Goal: Information Seeking & Learning: Compare options

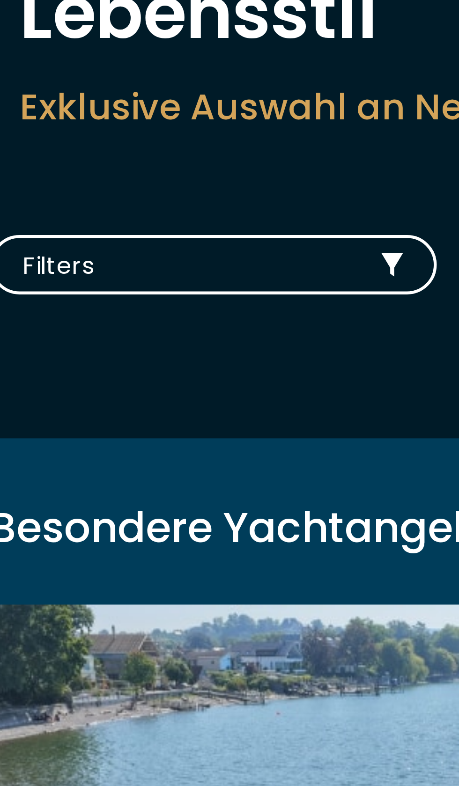
click at [103, 185] on span "Filters" at bounding box center [71, 190] width 103 height 12
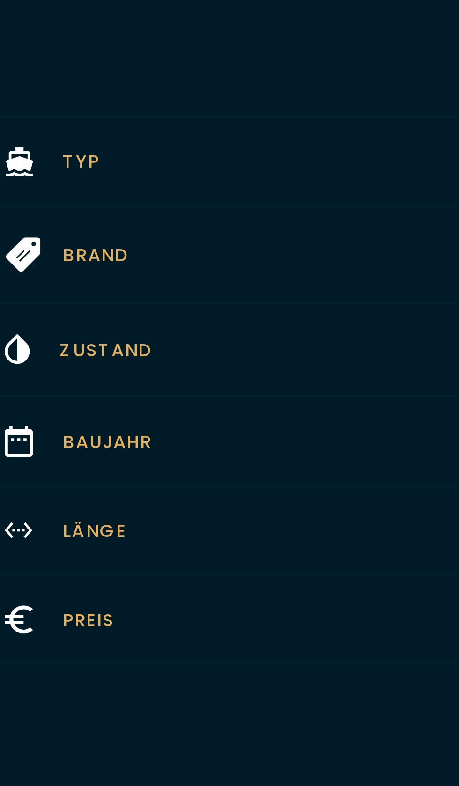
click at [114, 47] on button "Typ Wählen" at bounding box center [229, 51] width 459 height 29
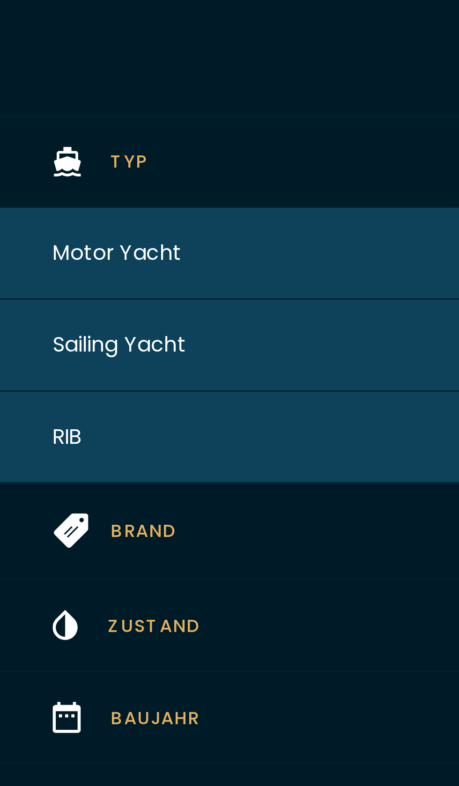
click at [87, 78] on button "Motor Yacht" at bounding box center [229, 80] width 459 height 29
click at [52, 81] on span "Motor Yacht" at bounding box center [39, 80] width 41 height 10
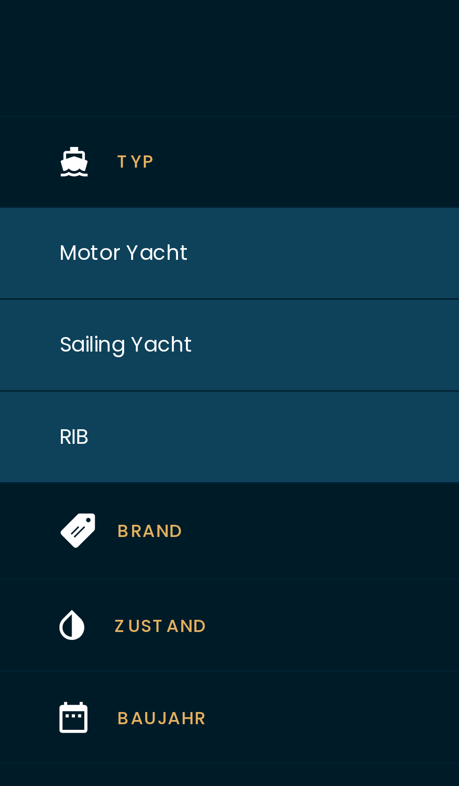
click at [52, 77] on span "Motor Yacht" at bounding box center [39, 80] width 41 height 10
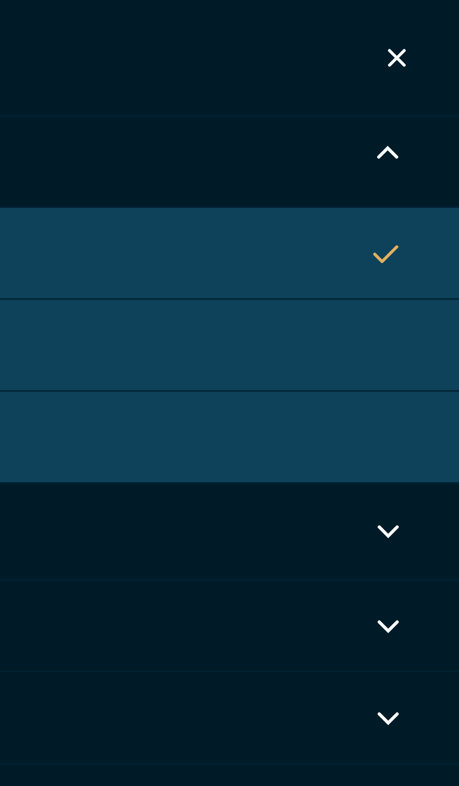
click at [435, 47] on icon "button" at bounding box center [436, 49] width 7 height 7
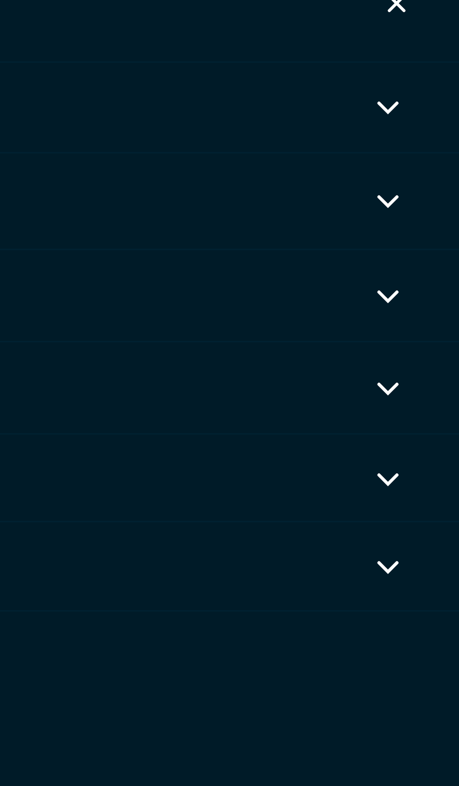
scroll to position [10, 0]
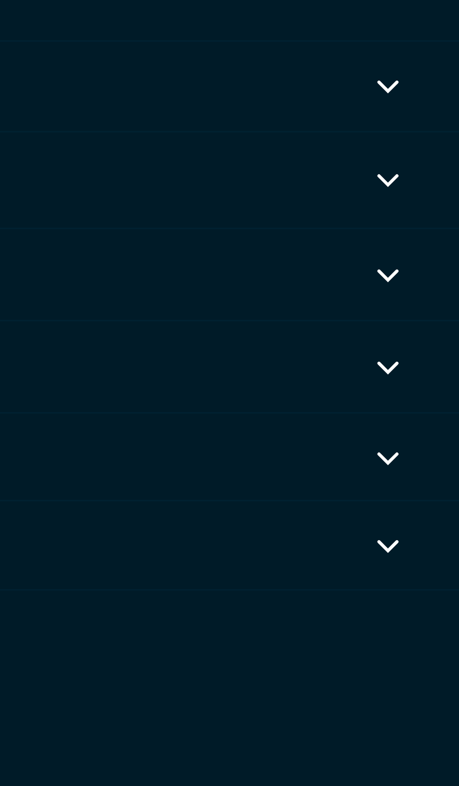
click at [438, 79] on icon "button" at bounding box center [436, 78] width 7 height 7
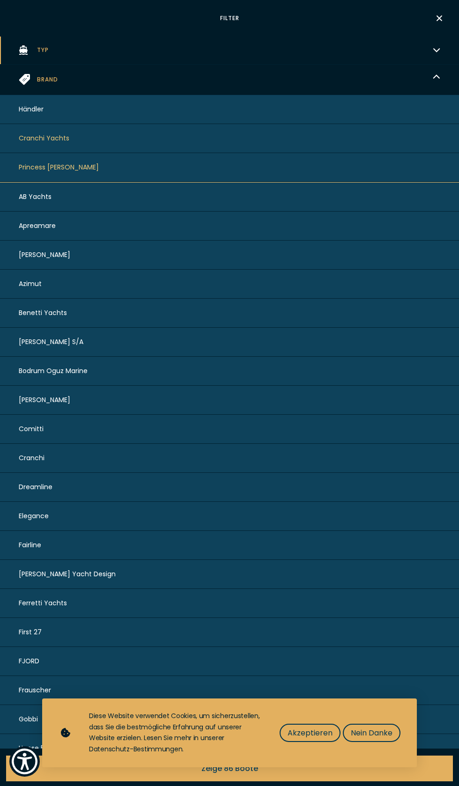
scroll to position [0, 0]
click at [311, 739] on span "Akzeptieren" at bounding box center [309, 733] width 45 height 12
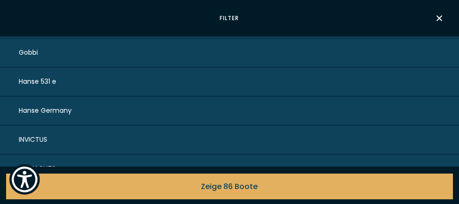
scroll to position [669, 0]
click at [384, 101] on button "Hanse Germany" at bounding box center [229, 109] width 459 height 29
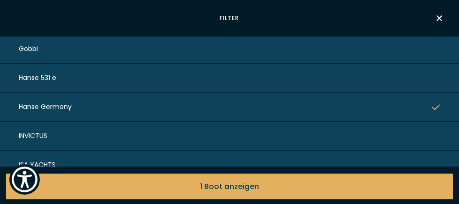
scroll to position [672, 0]
click at [433, 101] on icon "button" at bounding box center [435, 105] width 9 height 8
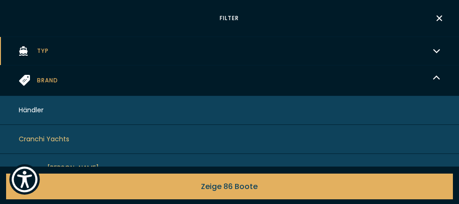
click at [429, 74] on button "Brand Wählen" at bounding box center [229, 81] width 459 height 30
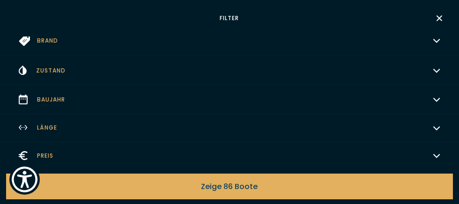
scroll to position [42, 0]
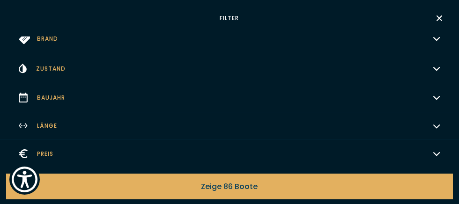
click at [434, 97] on icon "button" at bounding box center [436, 96] width 7 height 7
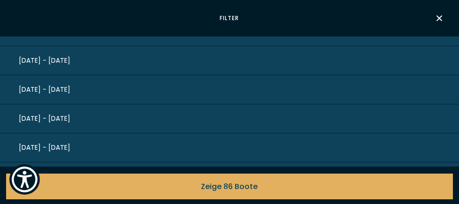
scroll to position [195, 0]
click at [407, 87] on button "[DATE] - [DATE]" at bounding box center [229, 89] width 459 height 29
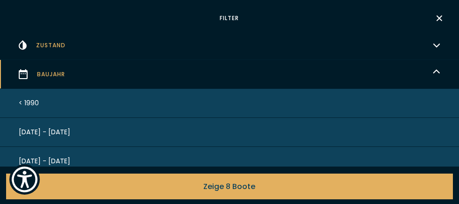
scroll to position [65, 0]
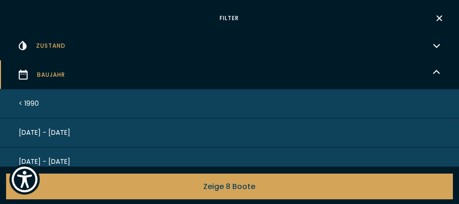
click at [244, 187] on span "Zeige 8 Boote" at bounding box center [230, 187] width 52 height 12
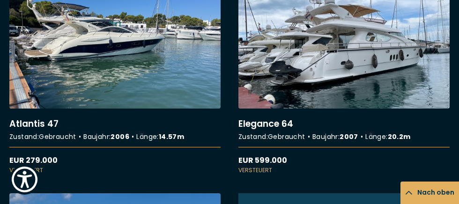
scroll to position [532, 0]
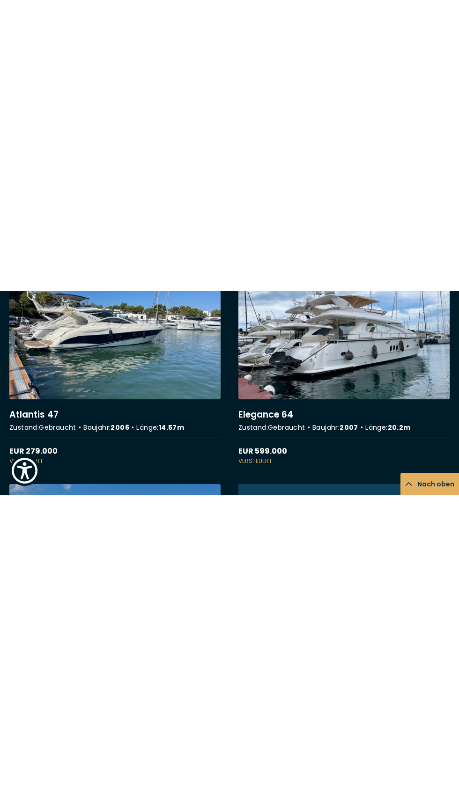
scroll to position [561, 0]
